Goal: Task Accomplishment & Management: Use online tool/utility

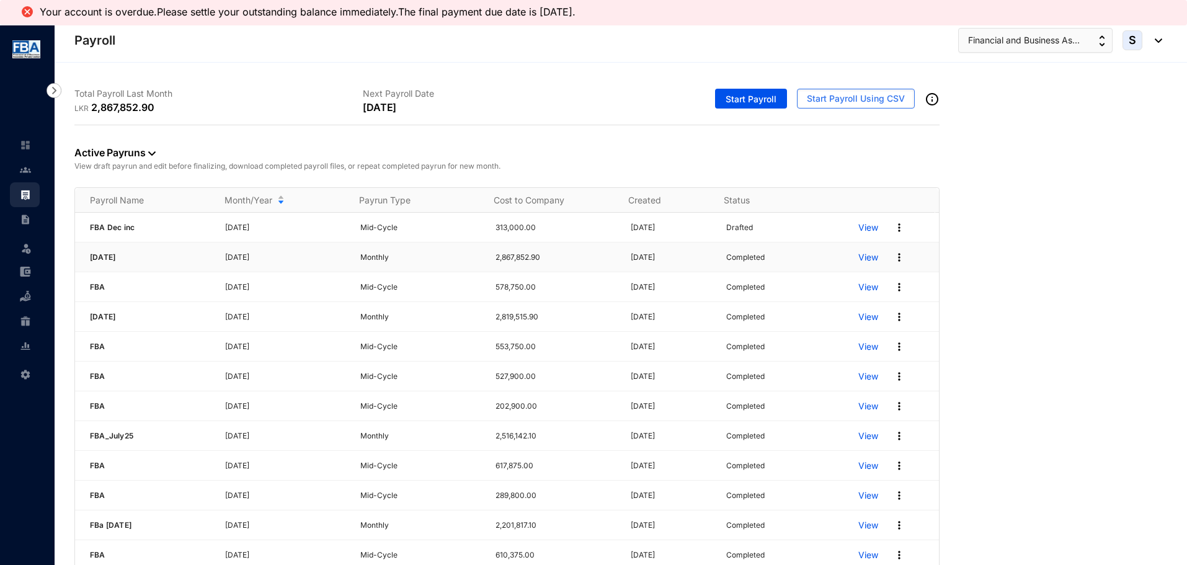
click at [858, 257] on p "View" at bounding box center [868, 257] width 20 height 12
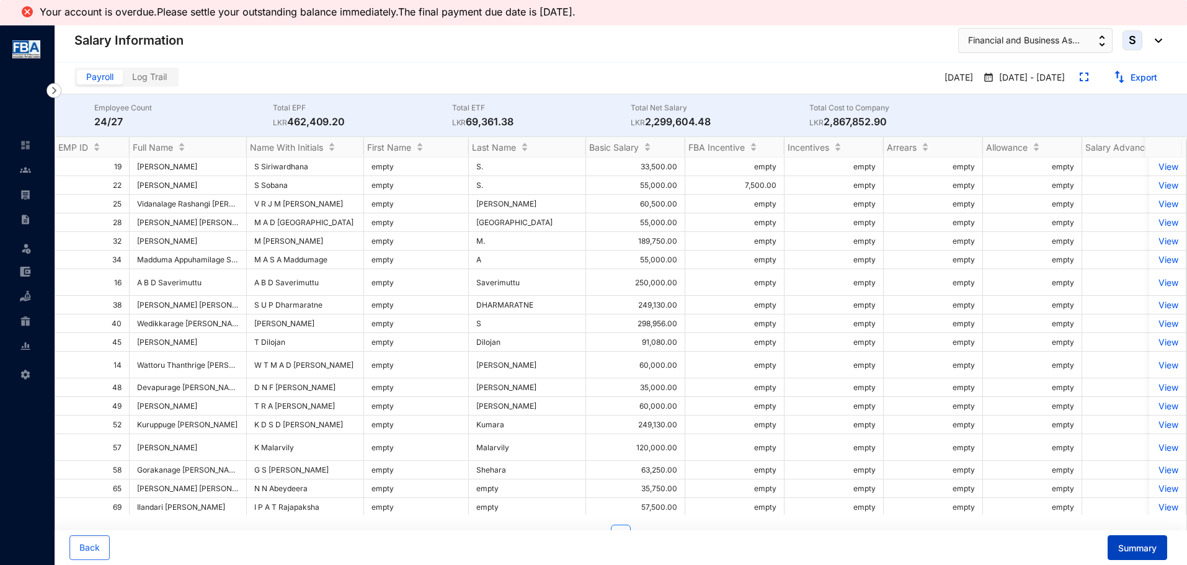
click at [1105, 542] on div "Summary" at bounding box center [1131, 547] width 69 height 25
click at [1115, 543] on button "Summary" at bounding box center [1137, 547] width 60 height 25
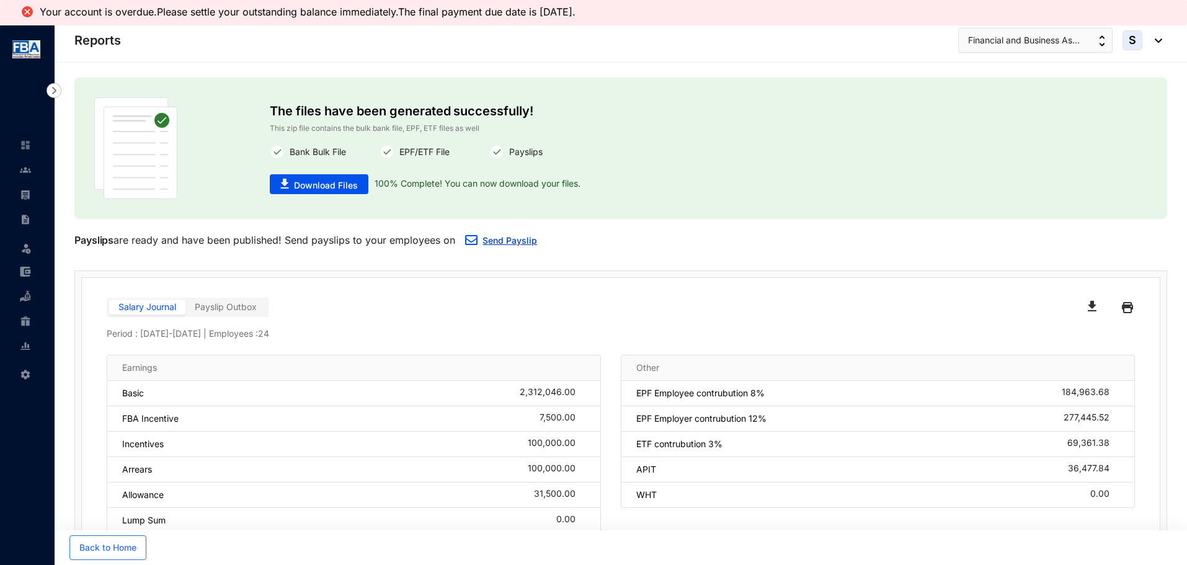
click at [482, 237] on button "Send Payslip" at bounding box center [501, 241] width 92 height 25
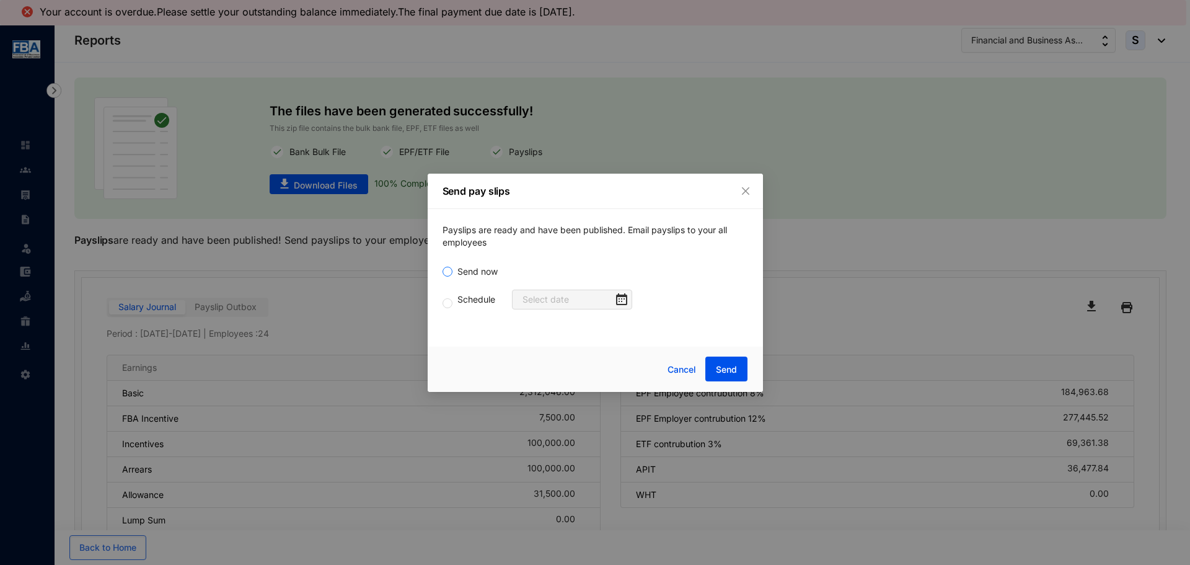
click at [454, 276] on span "Send now" at bounding box center [478, 272] width 50 height 14
click at [453, 276] on input "Send now" at bounding box center [448, 272] width 10 height 10
radio input "true"
click at [721, 366] on span "Send" at bounding box center [726, 369] width 21 height 12
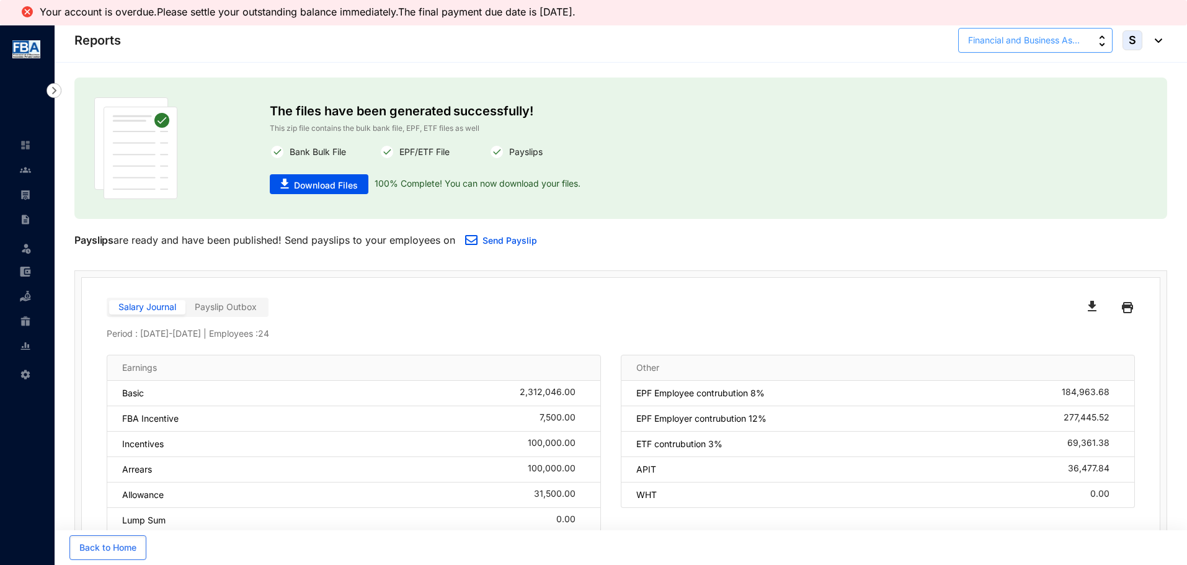
click at [1032, 37] on span "Financial and Business As..." at bounding box center [1024, 40] width 112 height 14
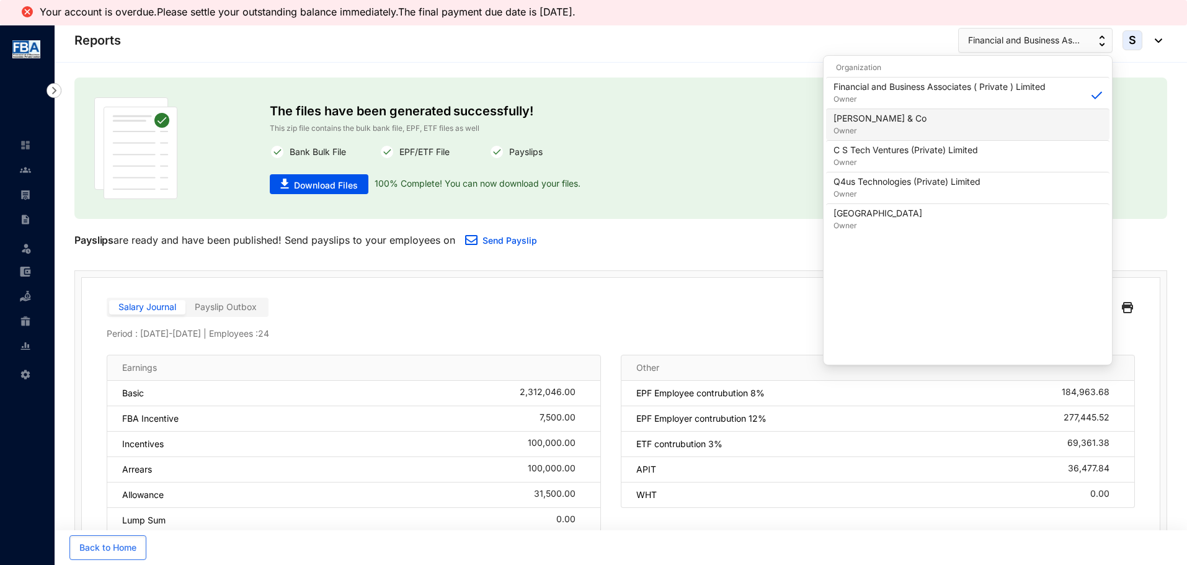
click at [854, 120] on p "[PERSON_NAME] & Co" at bounding box center [879, 118] width 93 height 12
